Goal: Transaction & Acquisition: Subscribe to service/newsletter

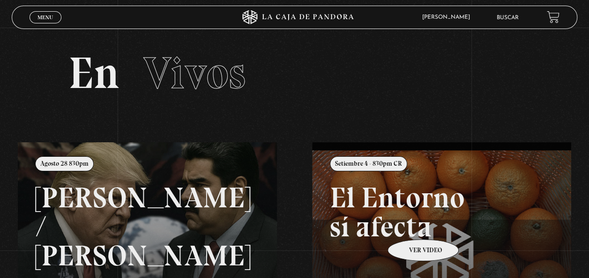
drag, startPoint x: 0, startPoint y: 0, endPoint x: 411, endPoint y: 225, distance: 468.7
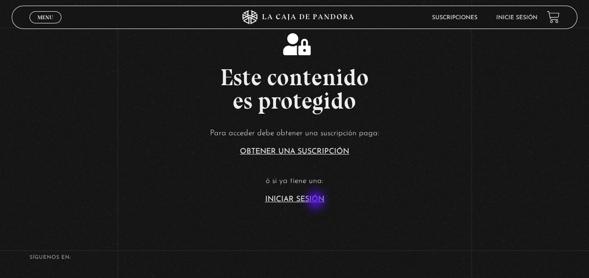
click at [317, 202] on link "Iniciar Sesión" at bounding box center [294, 199] width 59 height 7
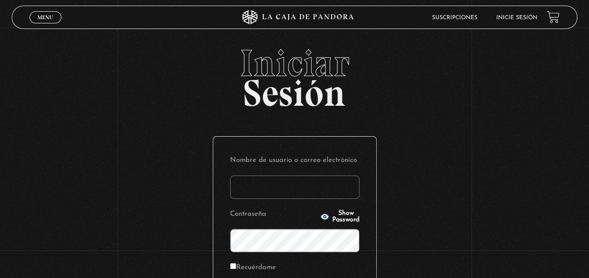
type input "karol1alfa@gmail.com"
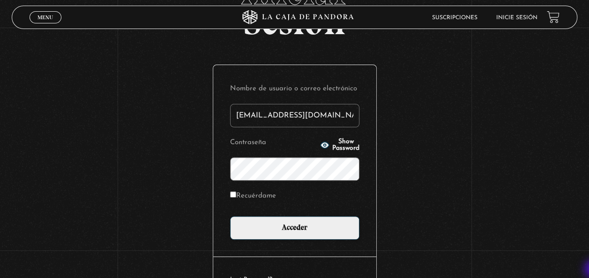
scroll to position [75, 0]
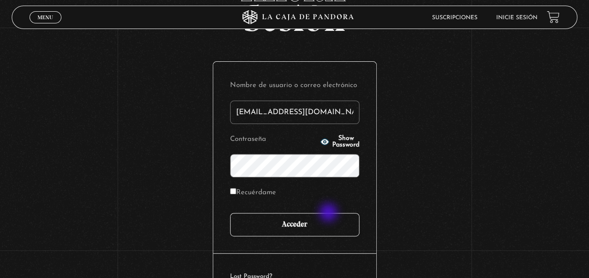
click at [329, 214] on input "Acceder" at bounding box center [294, 224] width 129 height 23
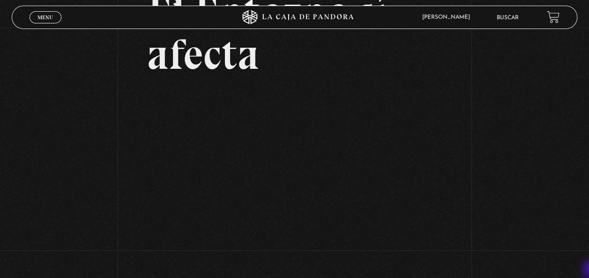
scroll to position [94, 0]
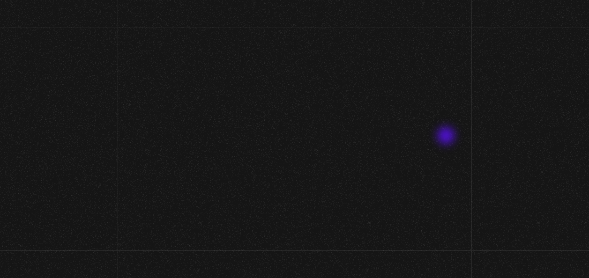
scroll to position [98, 0]
